Goal: Information Seeking & Learning: Compare options

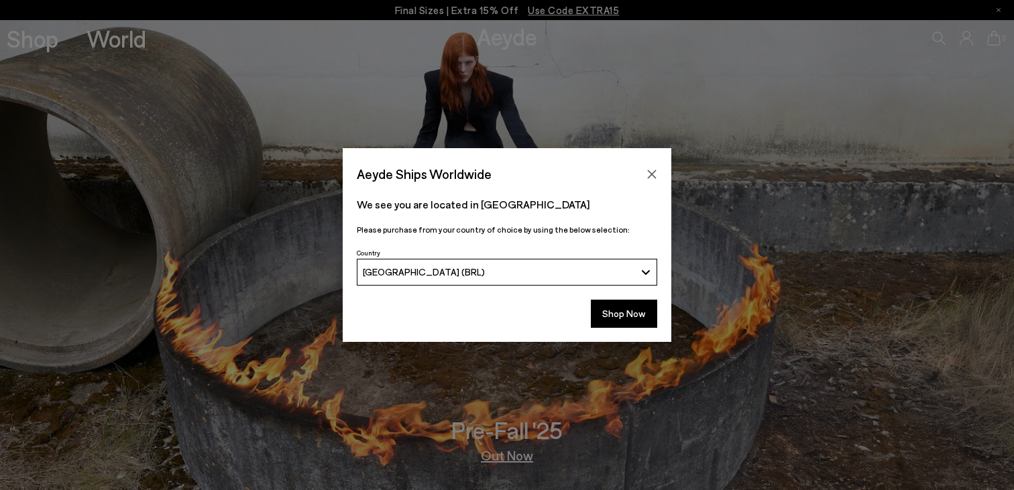
click at [553, 272] on div "[GEOGRAPHIC_DATA] (BRL)" at bounding box center [499, 271] width 273 height 11
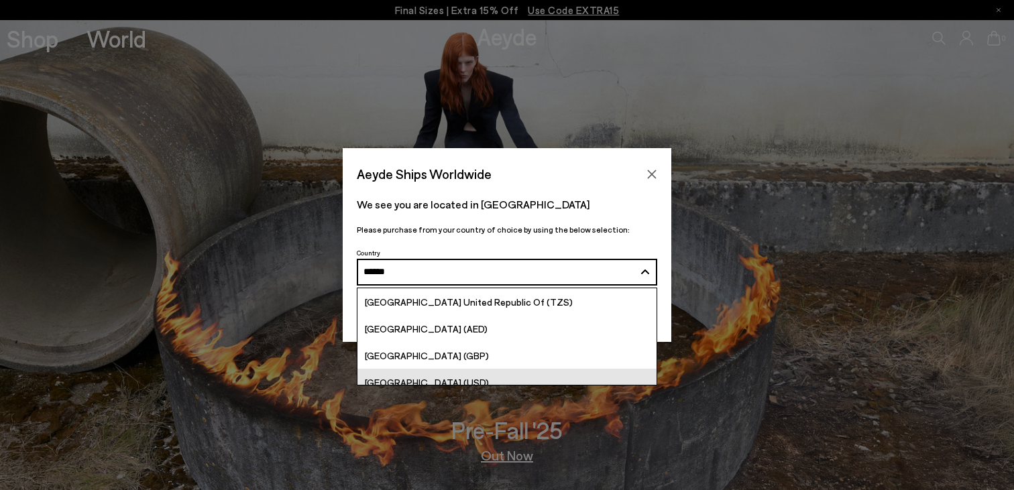
type input "******"
click at [413, 381] on span "[GEOGRAPHIC_DATA] (USD)" at bounding box center [427, 382] width 124 height 11
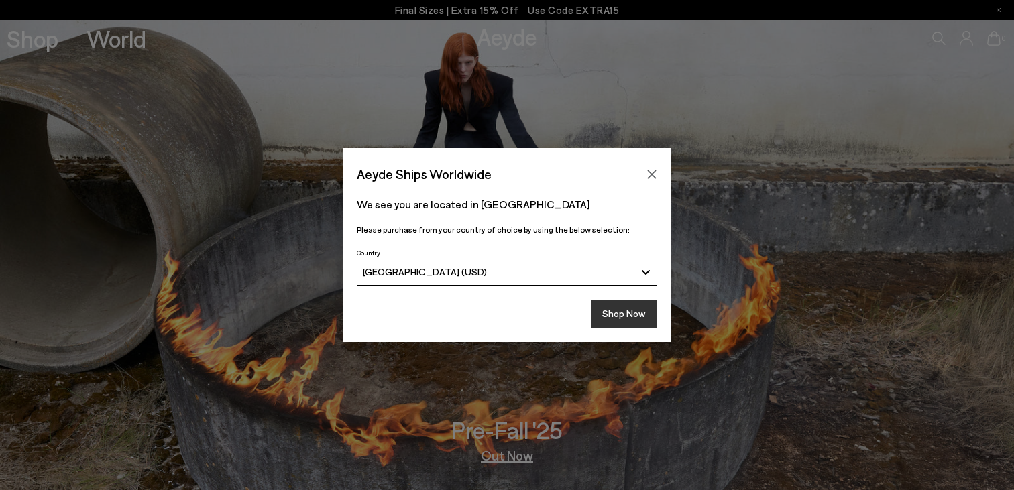
click at [631, 316] on button "Shop Now" at bounding box center [624, 314] width 66 height 28
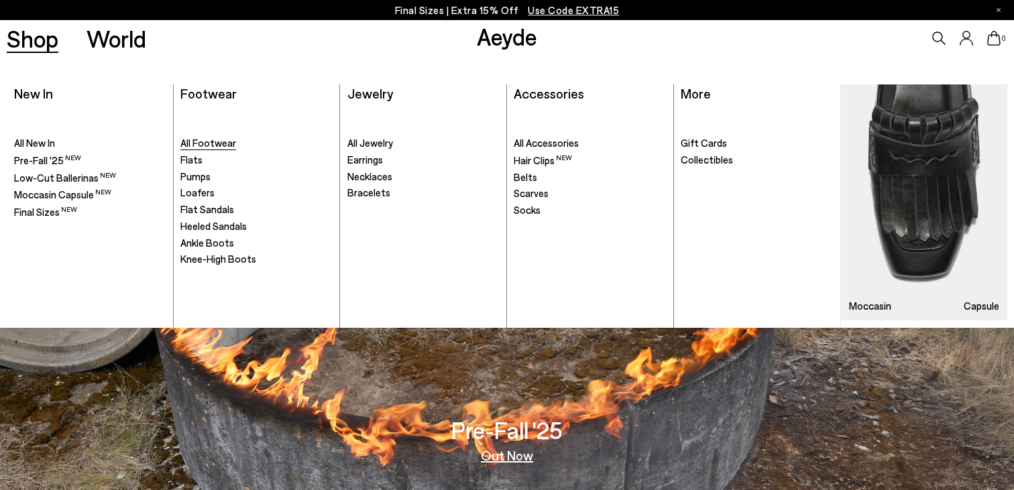
click at [220, 143] on span "All Footwear" at bounding box center [208, 143] width 56 height 12
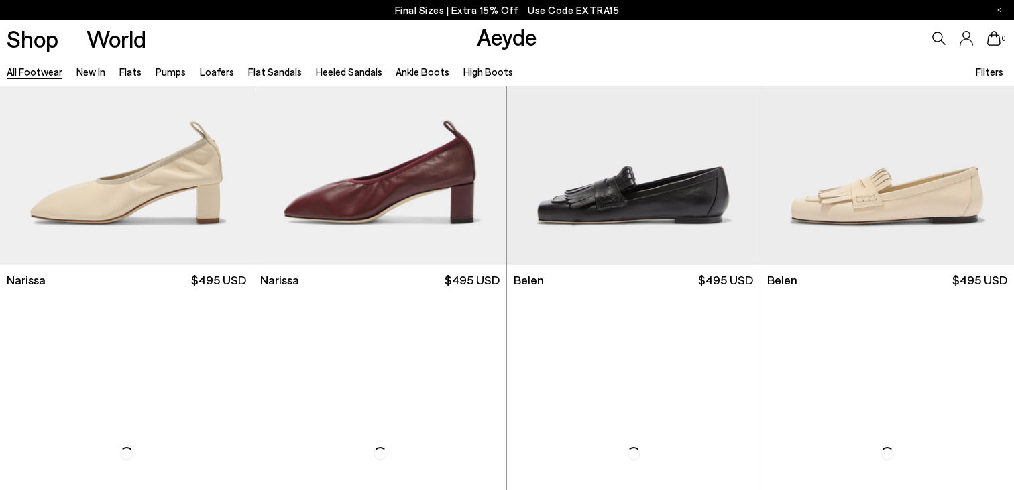
scroll to position [1282, 0]
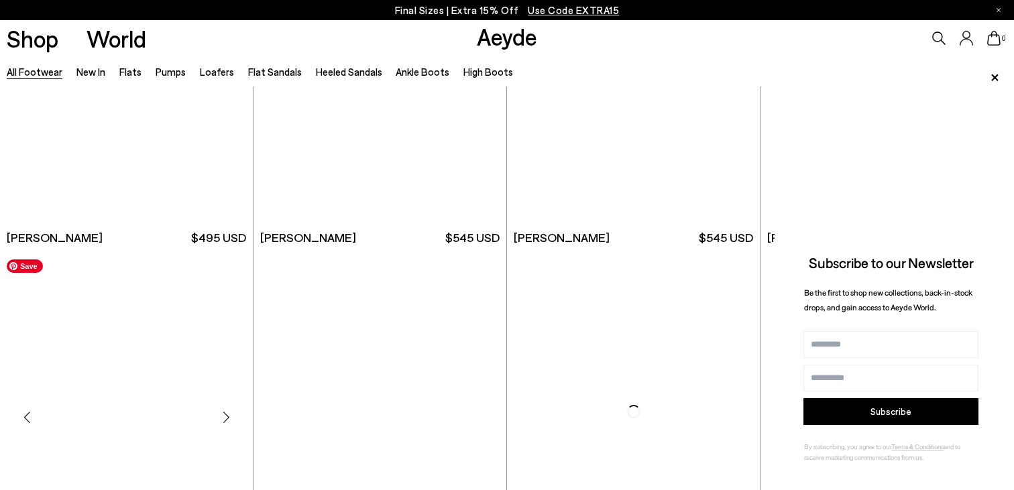
scroll to position [1567, 0]
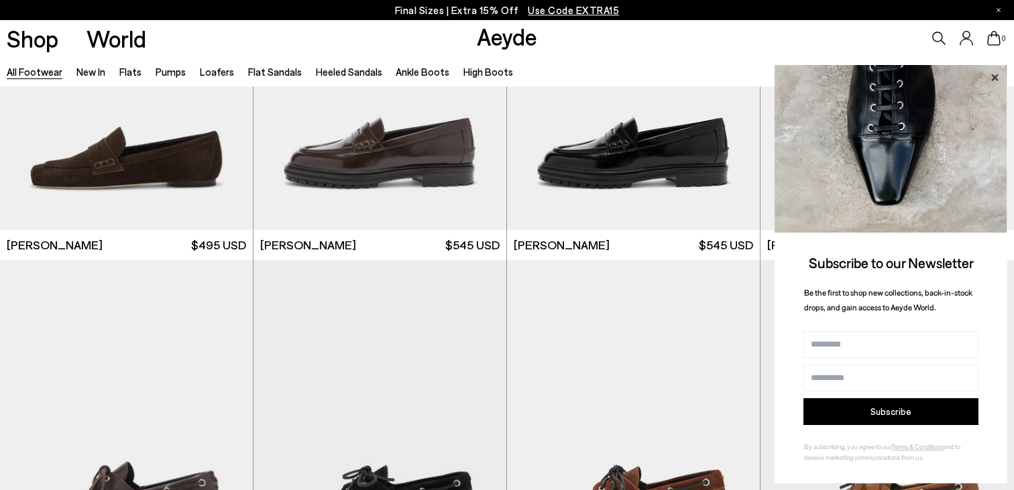
click at [998, 78] on icon at bounding box center [994, 77] width 17 height 17
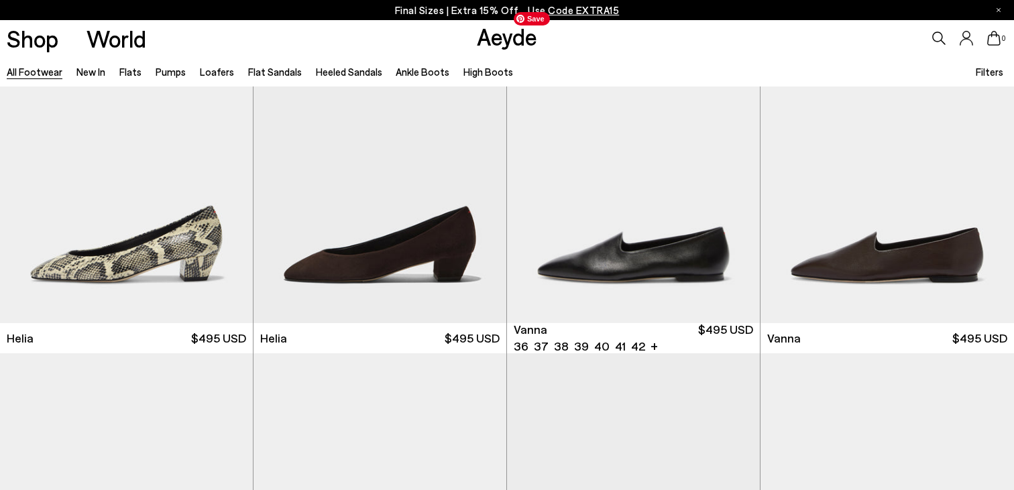
scroll to position [3401, 0]
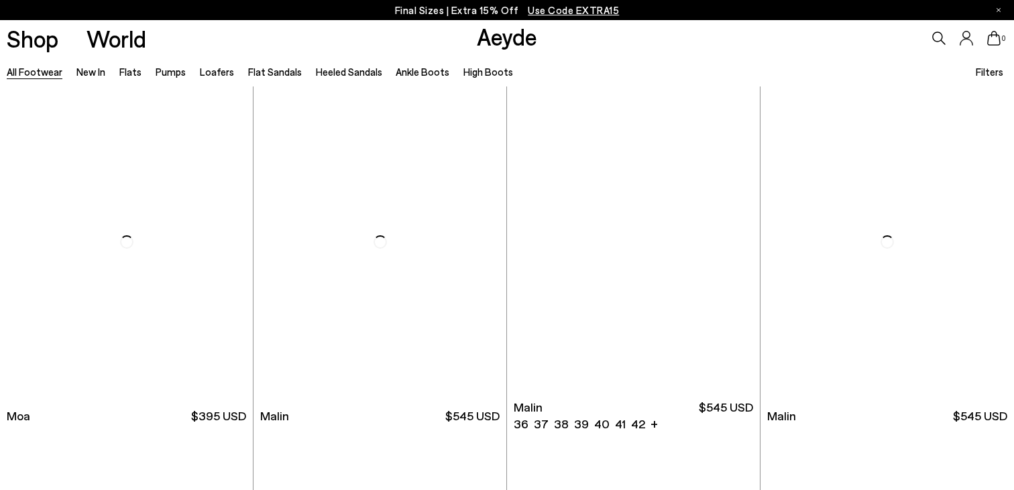
scroll to position [6272, 0]
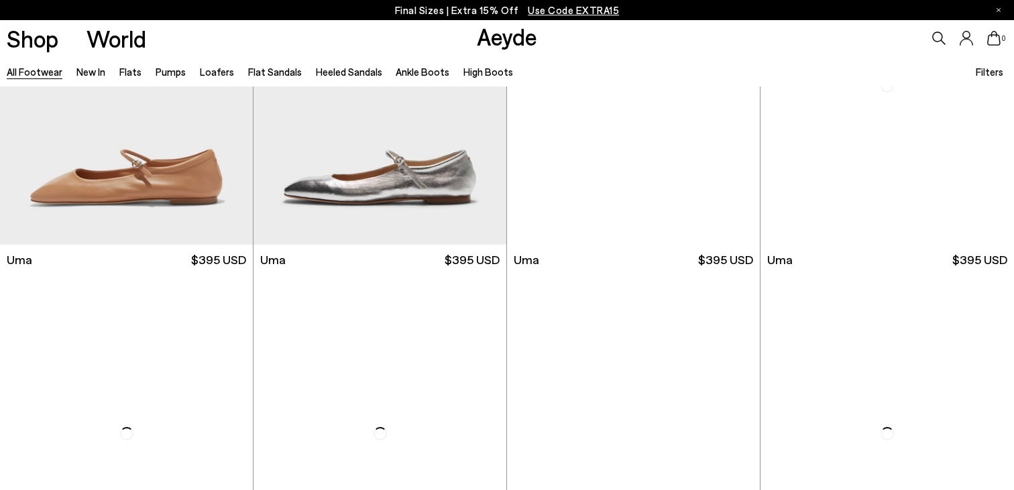
scroll to position [10745, 0]
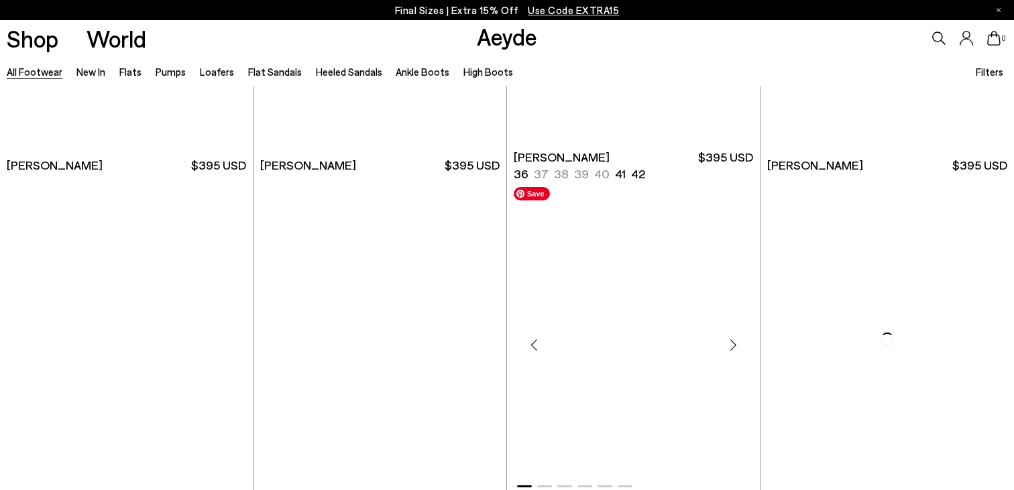
scroll to position [12706, 0]
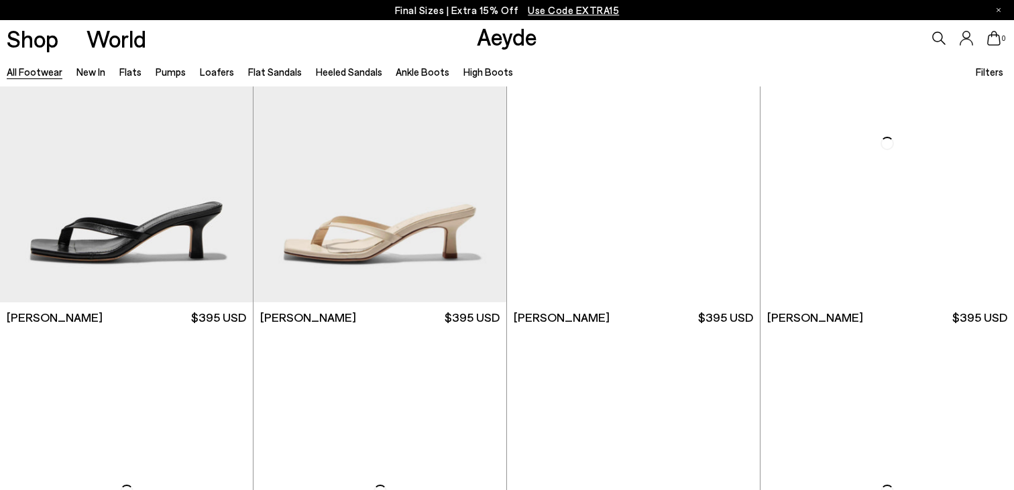
scroll to position [14689, 0]
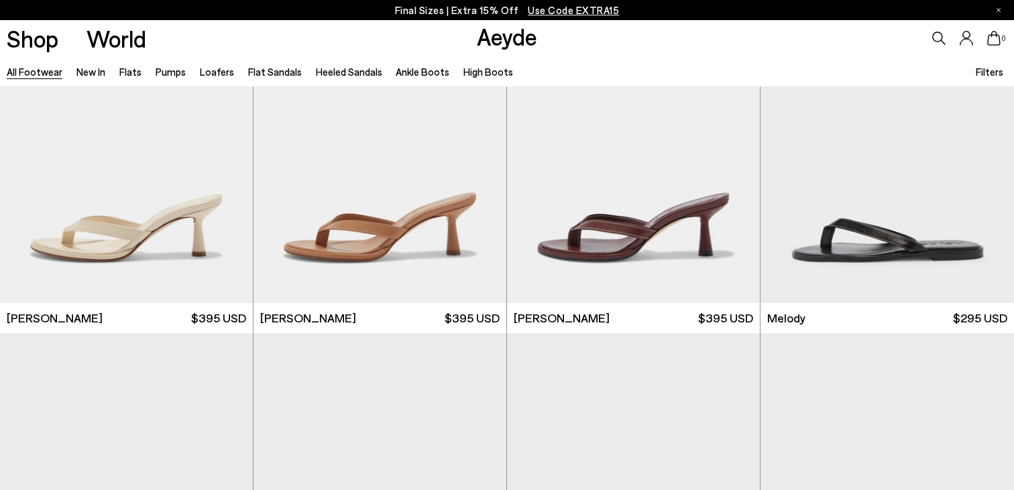
scroll to position [16155, 0]
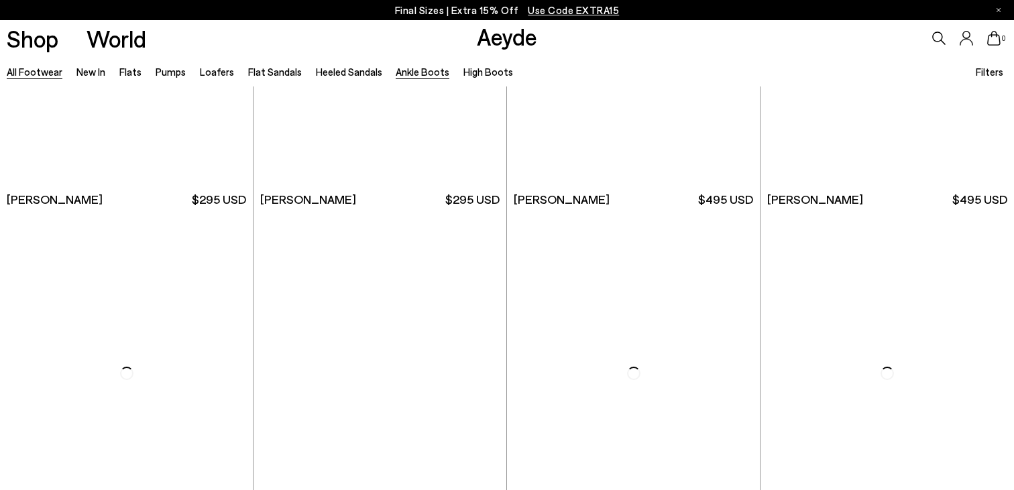
scroll to position [20361, 0]
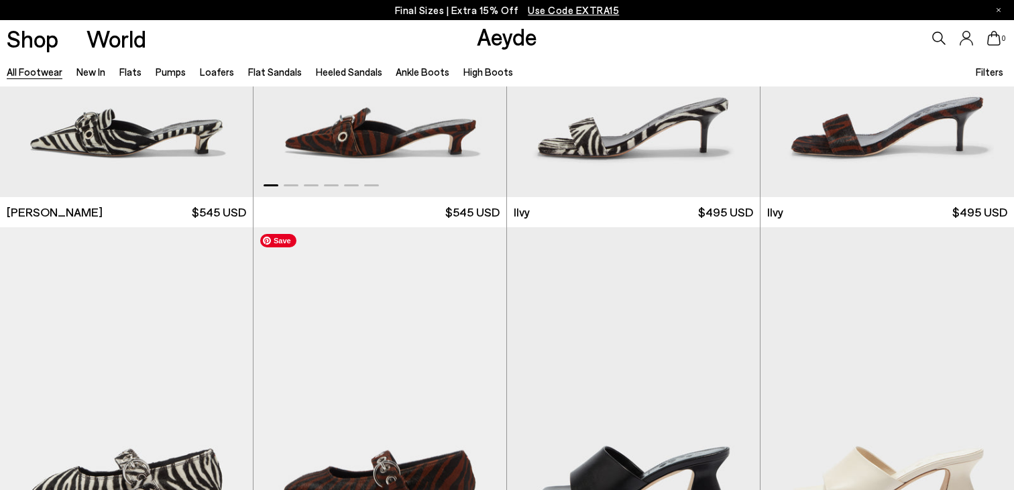
scroll to position [20737, 0]
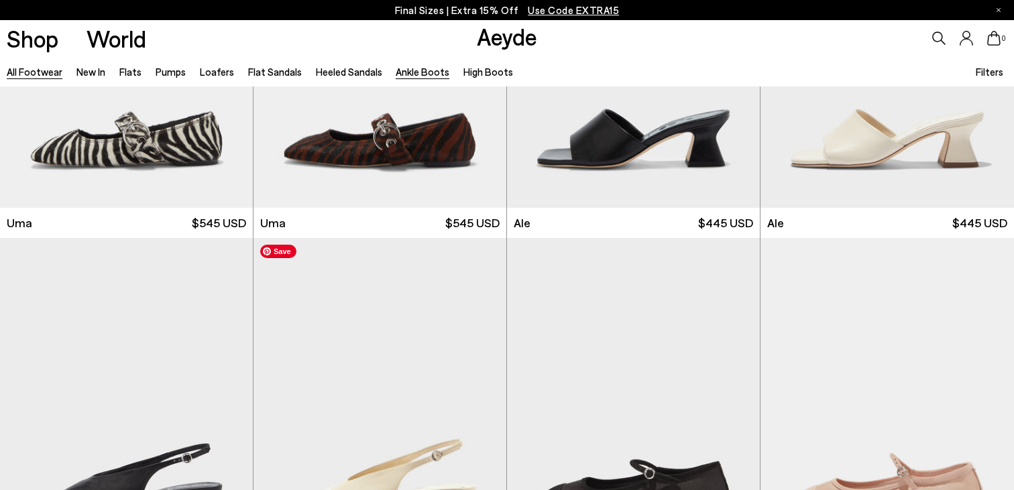
click at [423, 70] on link "Ankle Boots" at bounding box center [423, 72] width 54 height 12
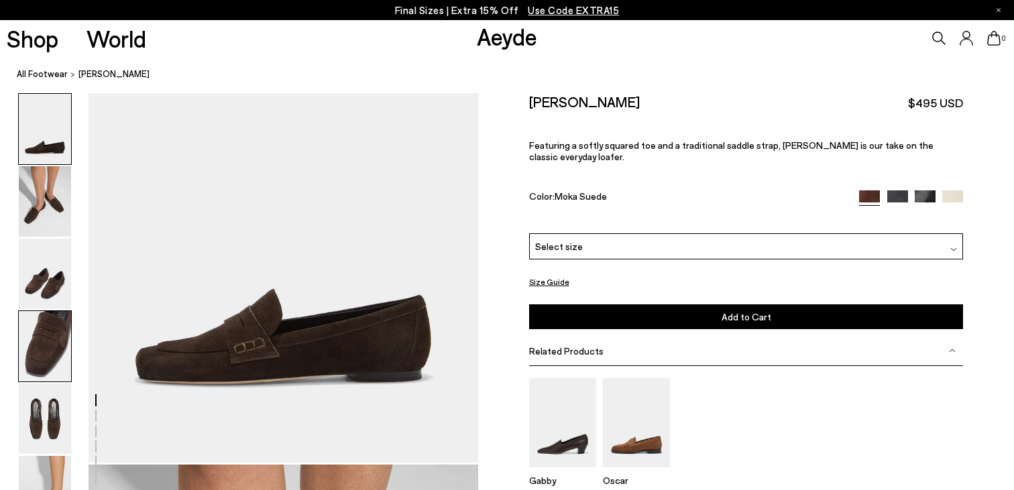
scroll to position [154, 0]
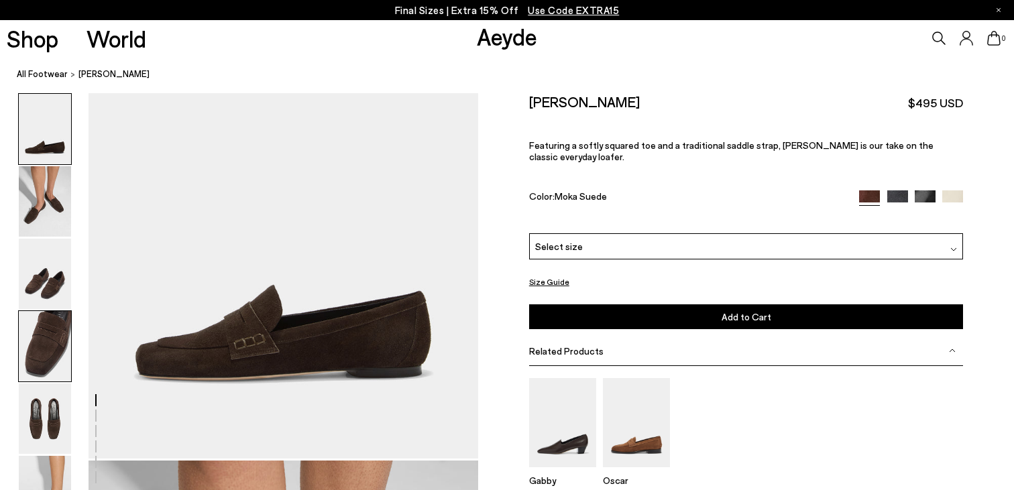
click at [42, 343] on img at bounding box center [45, 346] width 52 height 70
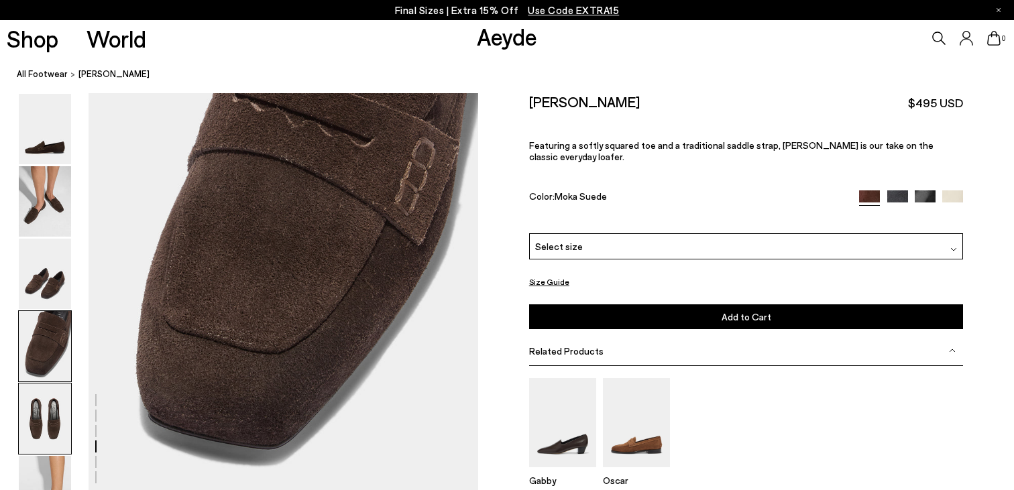
click at [50, 398] on img at bounding box center [45, 419] width 52 height 70
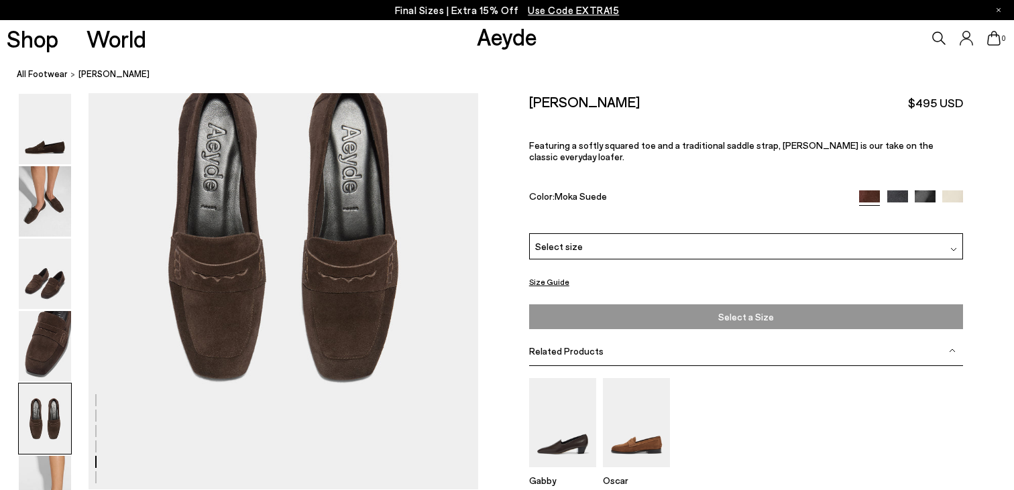
scroll to position [2210, 0]
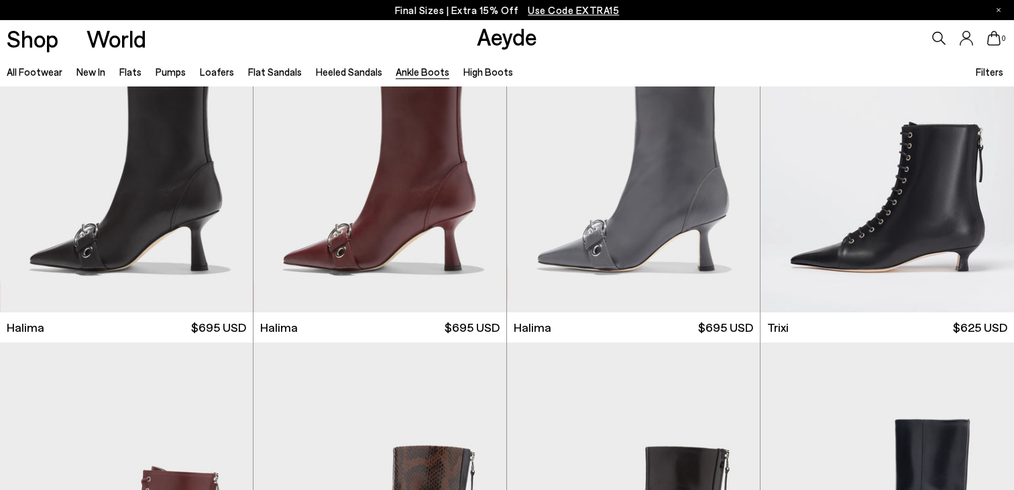
scroll to position [93, 0]
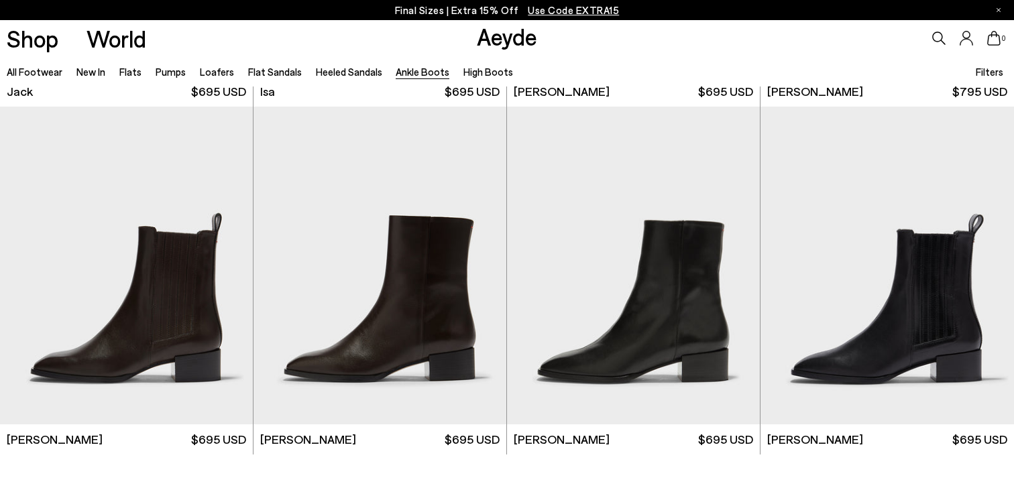
scroll to position [2741, 0]
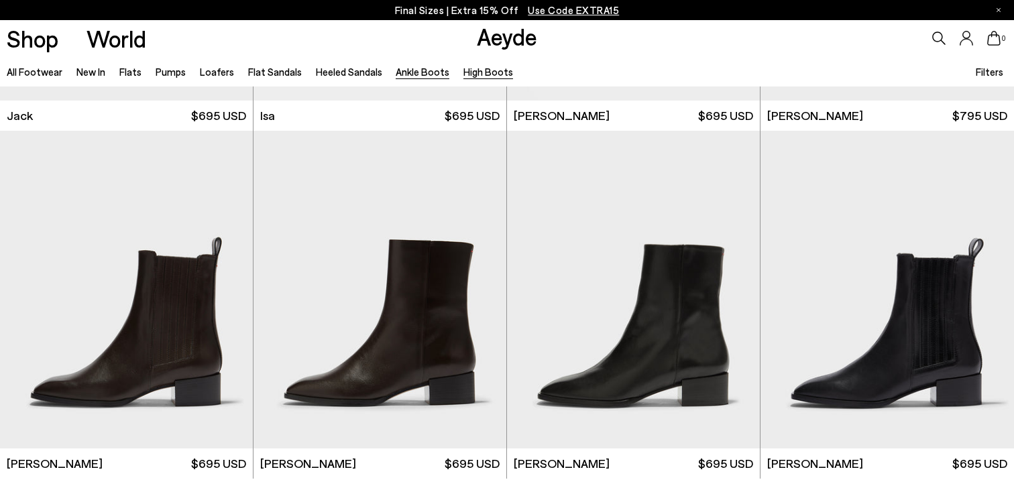
click at [489, 71] on link "High Boots" at bounding box center [489, 72] width 50 height 12
